Goal: Find specific page/section: Find specific page/section

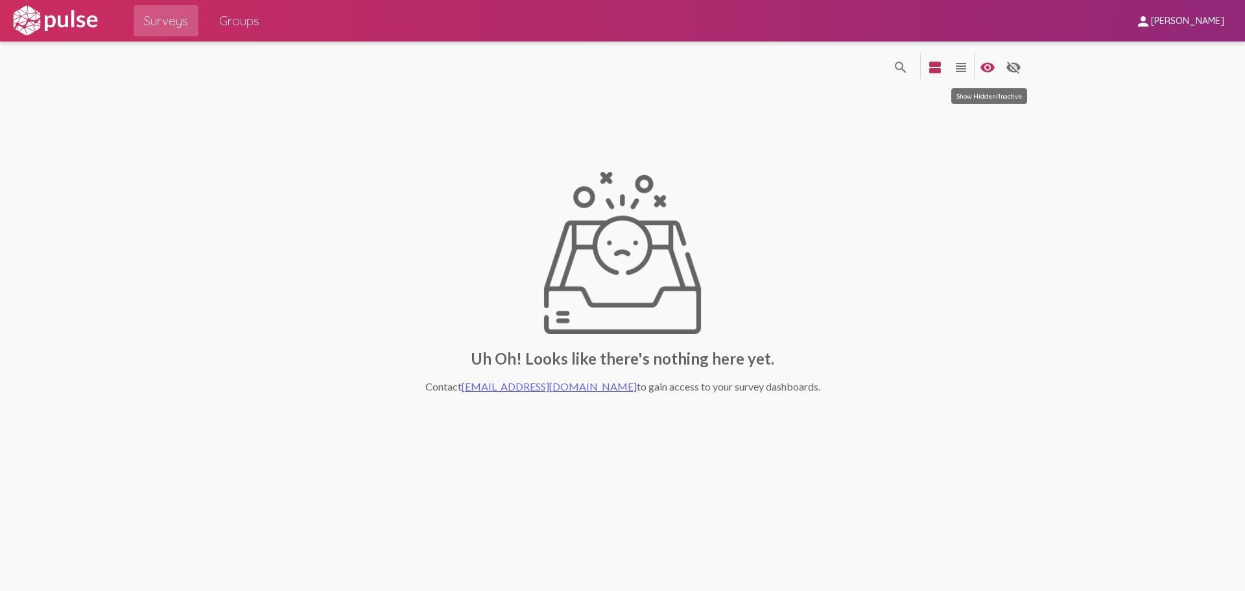
click at [988, 65] on mat-icon "visibility" at bounding box center [988, 68] width 16 height 16
click at [988, 73] on mat-icon "visibility" at bounding box center [988, 68] width 16 height 16
click at [239, 25] on span "Groups" at bounding box center [239, 20] width 40 height 23
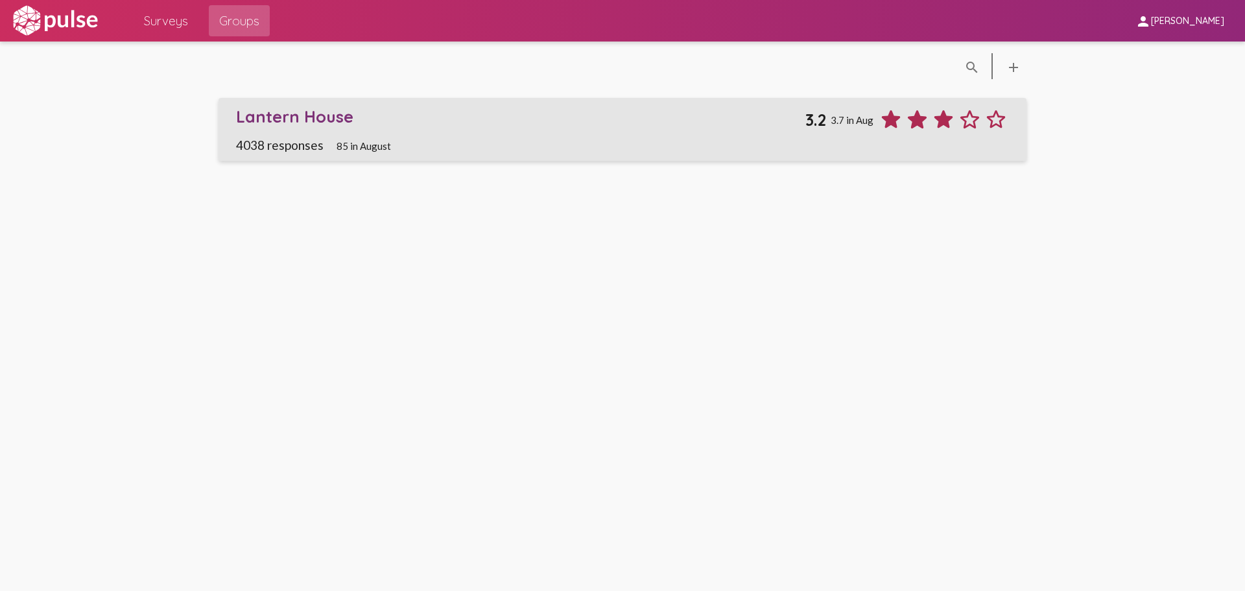
click at [300, 148] on span "4038 responses" at bounding box center [280, 144] width 88 height 15
